Goal: Task Accomplishment & Management: Manage account settings

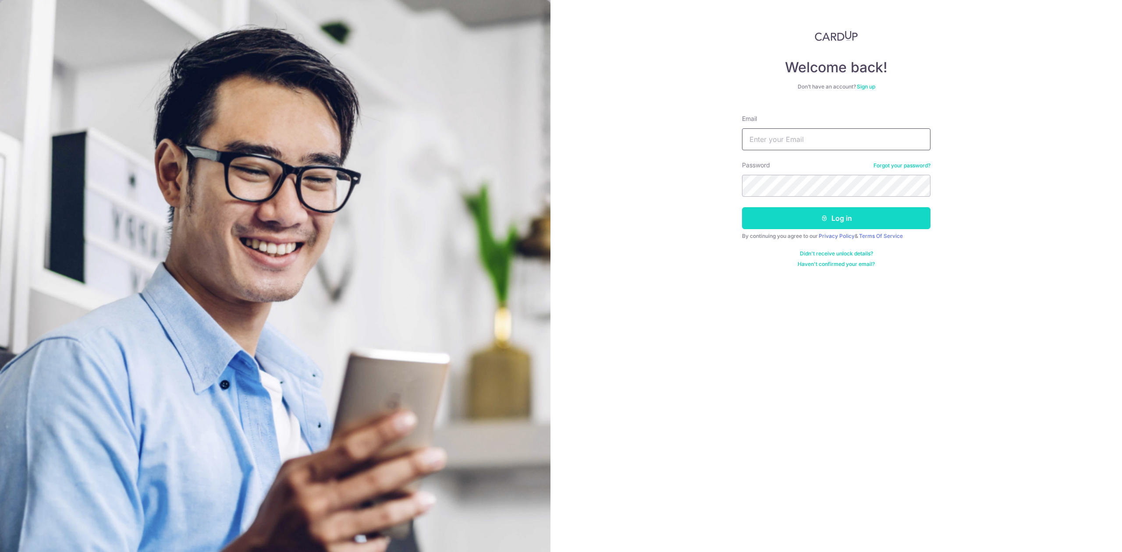
type input "[PERSON_NAME][EMAIL_ADDRESS][DOMAIN_NAME]"
click at [774, 221] on button "Log in" at bounding box center [836, 218] width 189 height 22
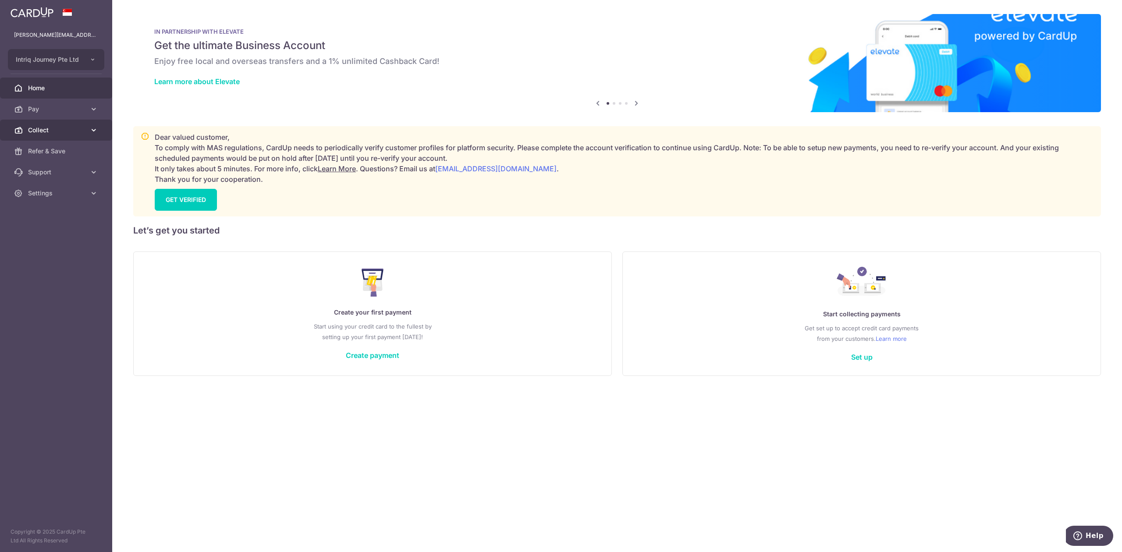
click at [53, 132] on span "Collect" at bounding box center [57, 130] width 58 height 9
click at [64, 146] on link "Dashboard" at bounding box center [56, 151] width 112 height 21
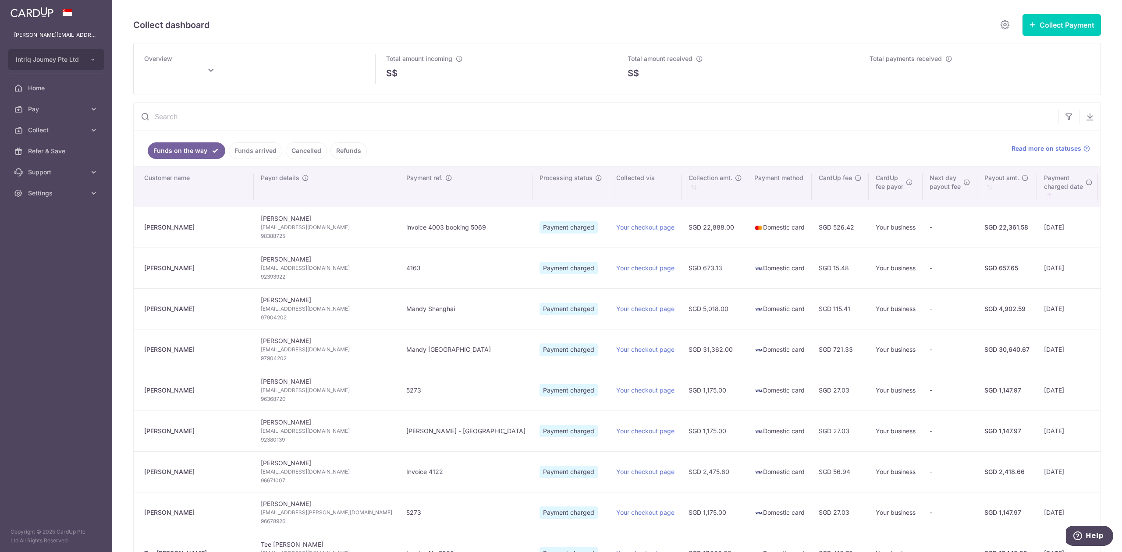
type input "[DATE]"
